Goal: Find specific page/section: Find specific page/section

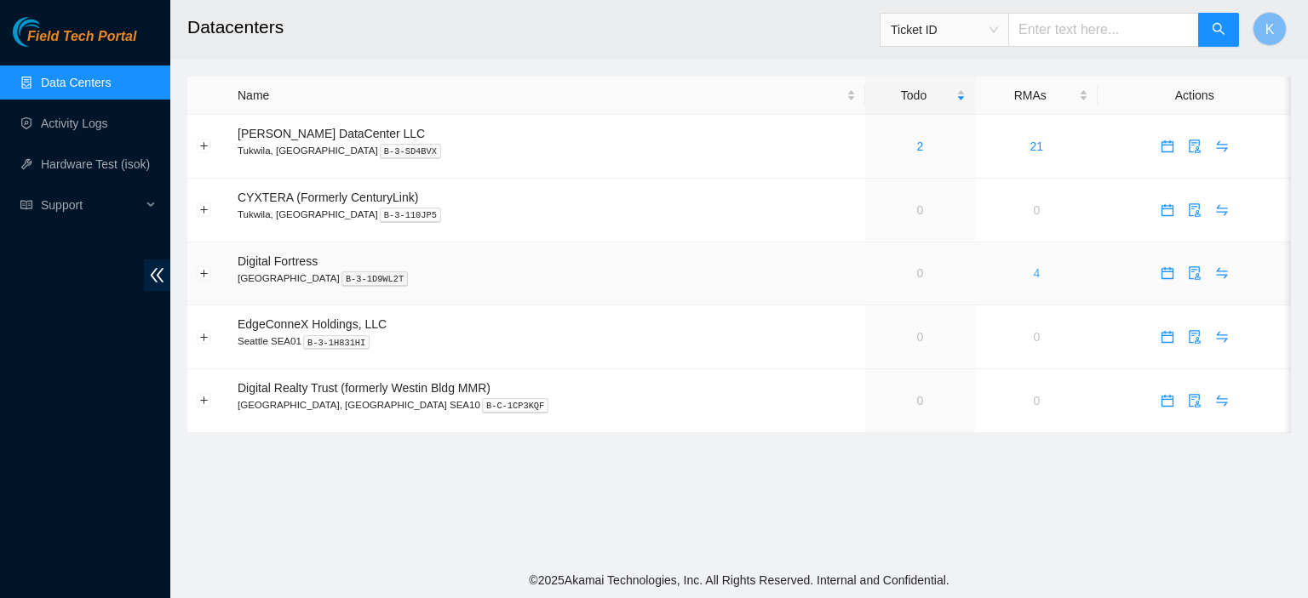
click at [1033, 274] on link "4" at bounding box center [1036, 273] width 7 height 14
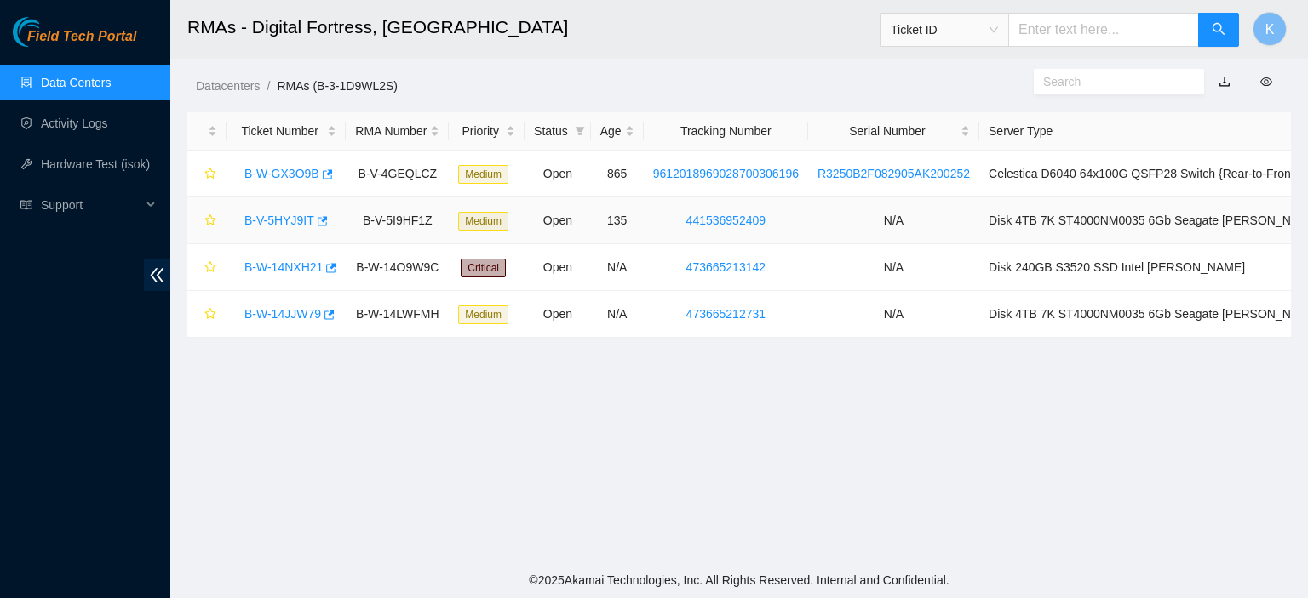
click at [296, 223] on link "B-V-5HYJ9IT" at bounding box center [279, 221] width 70 height 14
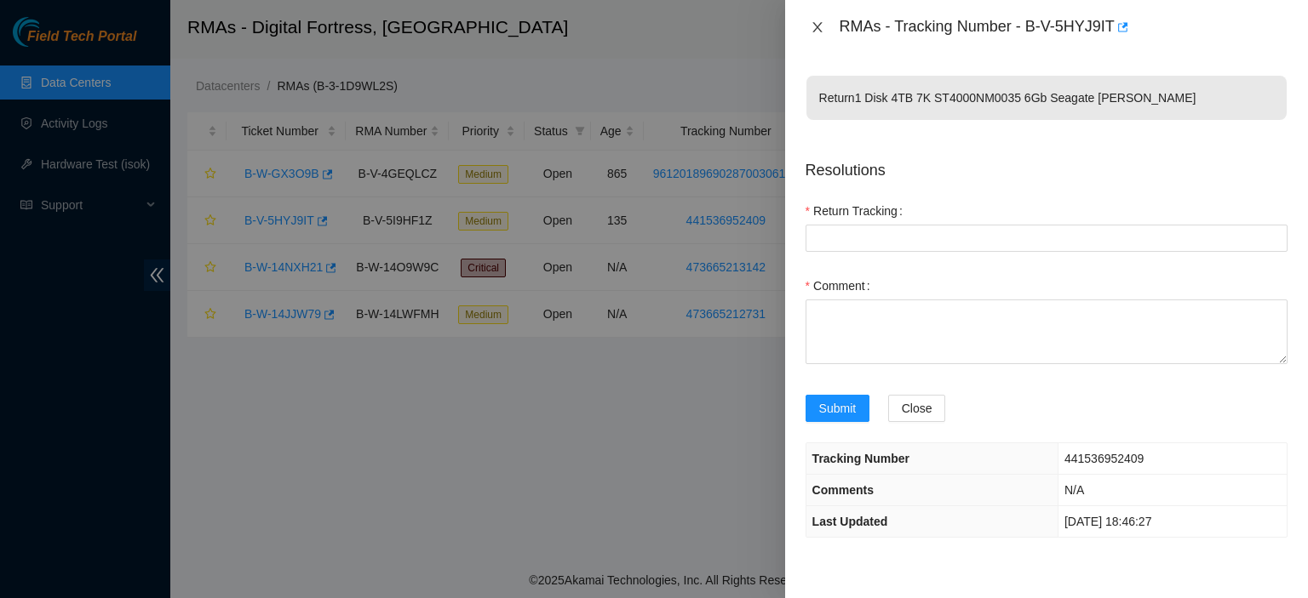
click at [821, 27] on icon "close" at bounding box center [817, 27] width 14 height 14
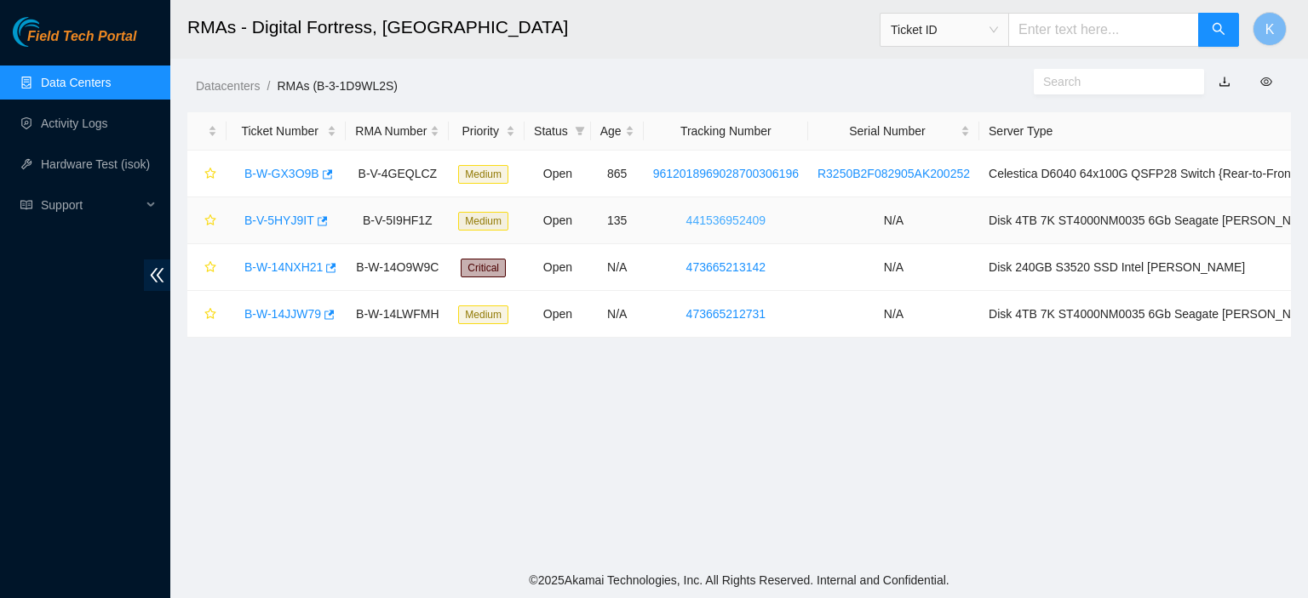
click at [758, 219] on link "441536952409" at bounding box center [725, 221] width 79 height 14
